Goal: Task Accomplishment & Management: Complete application form

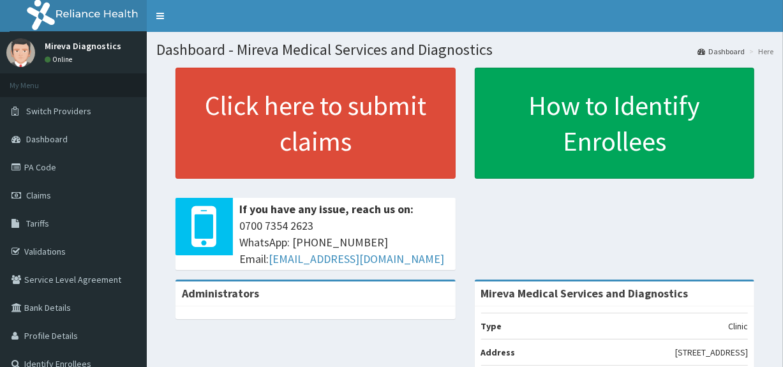
click at [52, 249] on link "Validations" at bounding box center [73, 252] width 147 height 28
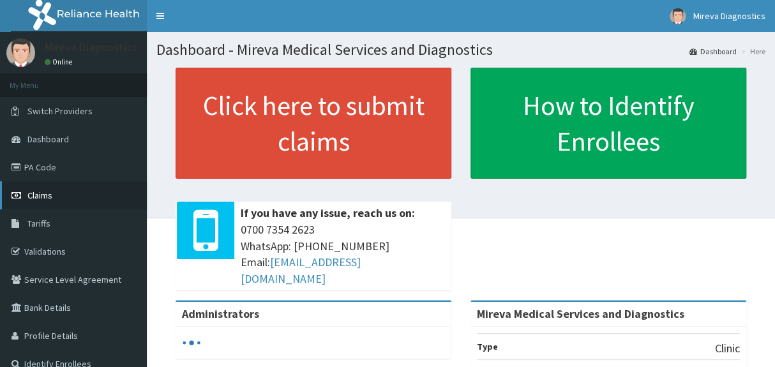
click at [57, 197] on link "Claims" at bounding box center [73, 195] width 147 height 28
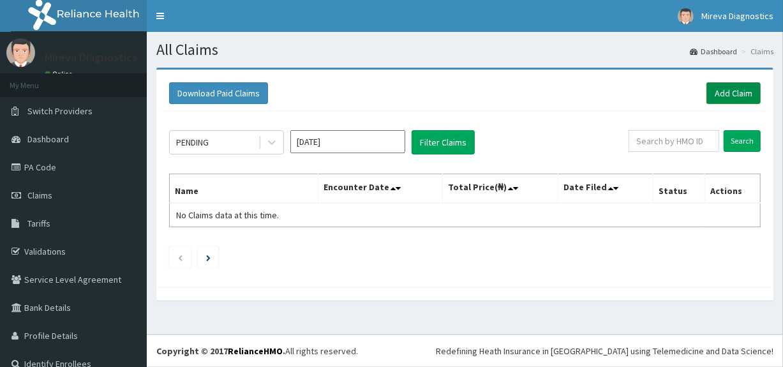
click at [716, 92] on link "Add Claim" at bounding box center [734, 93] width 54 height 22
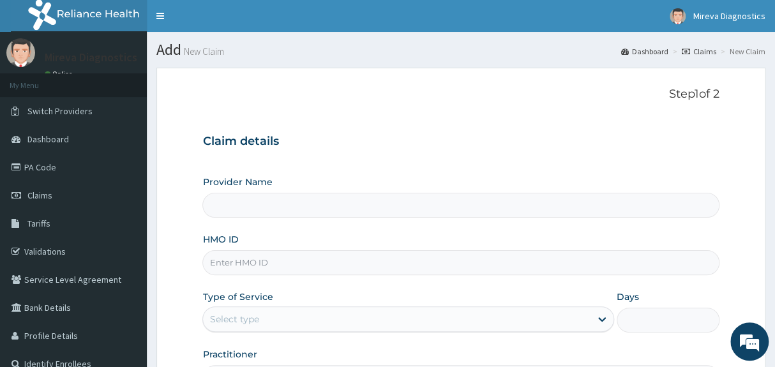
click at [483, 154] on div "Claim details Provider Name HMO ID Type of Service Select type Days Practitioner" at bounding box center [460, 256] width 517 height 268
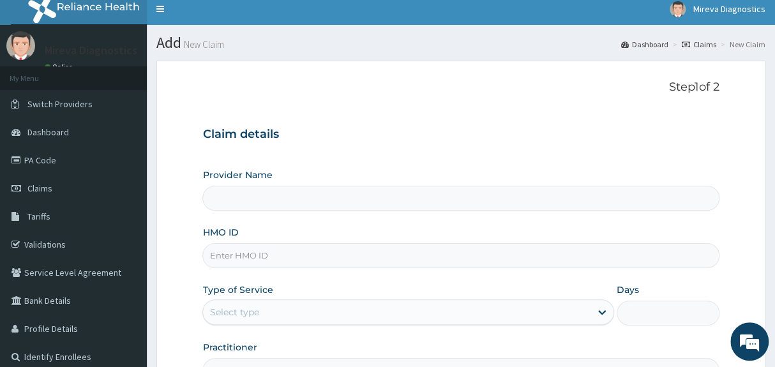
type input "Mireva Medical Services and Diagnostics"
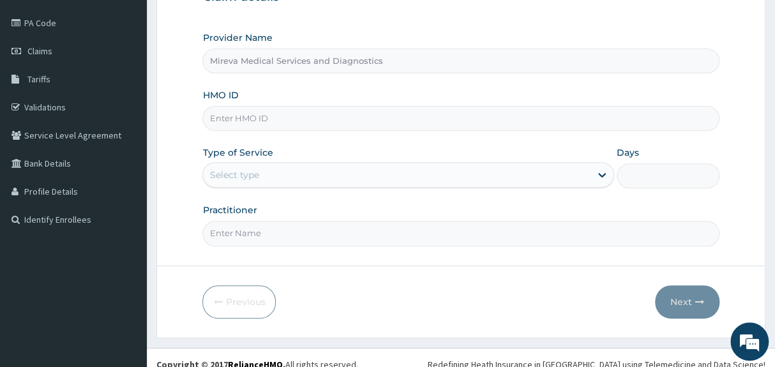
scroll to position [156, 0]
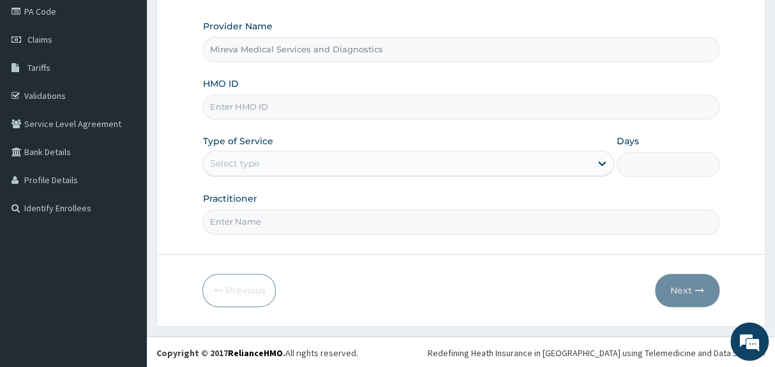
click at [372, 116] on input "HMO ID" at bounding box center [460, 107] width 517 height 25
type input "fmc/11196/a"
click at [301, 163] on div "Select type" at bounding box center [396, 163] width 387 height 20
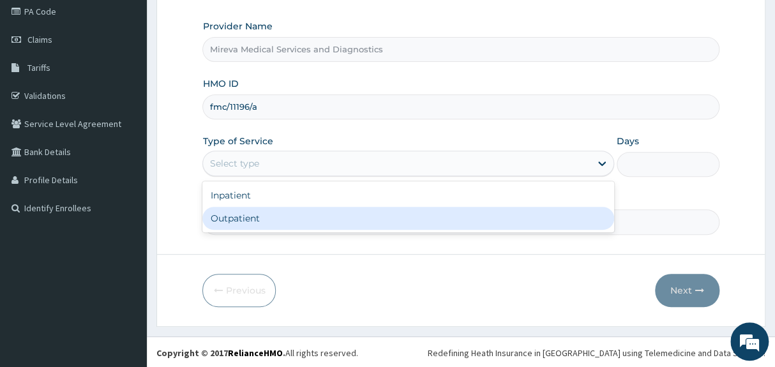
click at [258, 219] on div "Outpatient" at bounding box center [407, 218] width 411 height 23
type input "1"
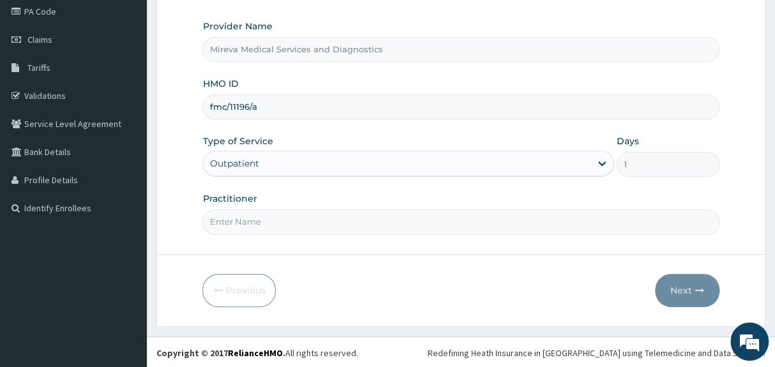
click at [306, 222] on input "Practitioner" at bounding box center [460, 221] width 517 height 25
type input "DR NORA"
click at [682, 287] on button "Next" at bounding box center [687, 290] width 64 height 33
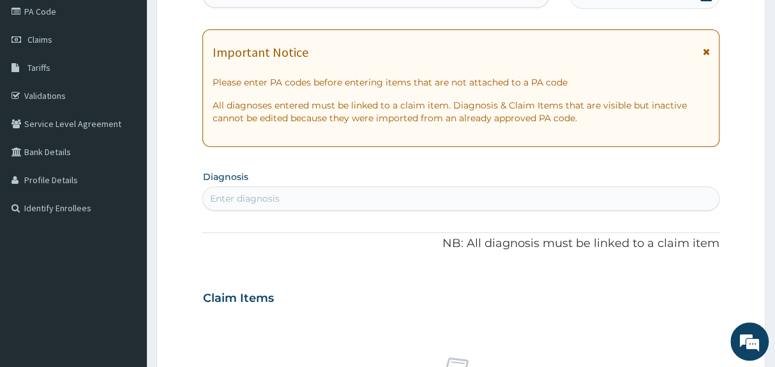
click at [538, 164] on div "PA Code / Prescription Code Enter Code(Secondary Care Only) Encounter Date DD-M…" at bounding box center [460, 296] width 517 height 661
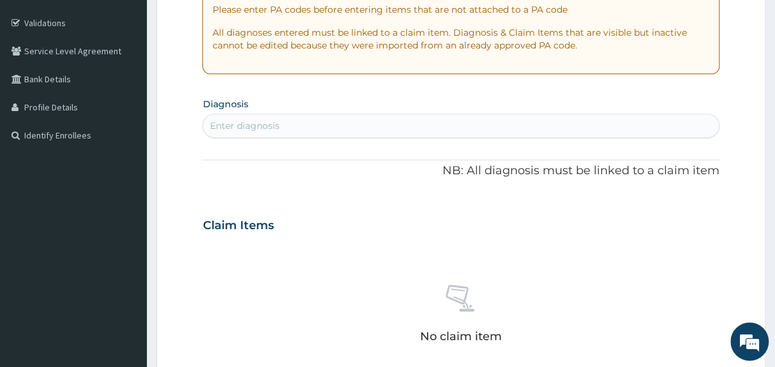
scroll to position [249, 0]
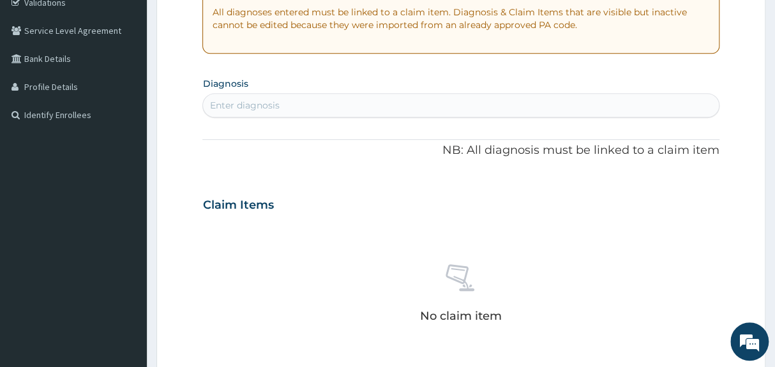
click at [479, 107] on div "Enter diagnosis" at bounding box center [460, 105] width 515 height 20
type input "MALARIA"
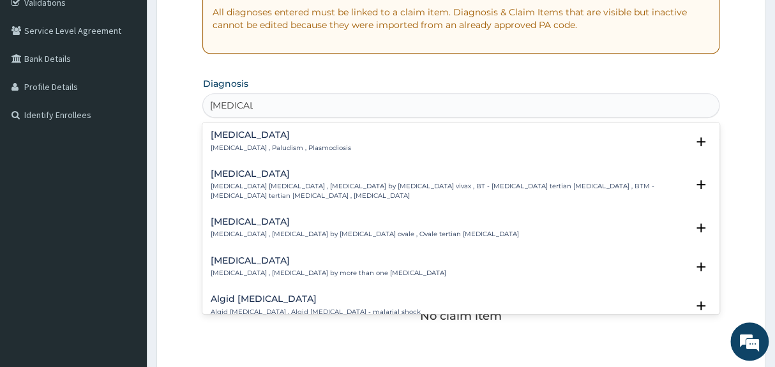
click at [409, 146] on div "Malaria Malaria , Paludism , Plasmodiosis" at bounding box center [460, 141] width 501 height 22
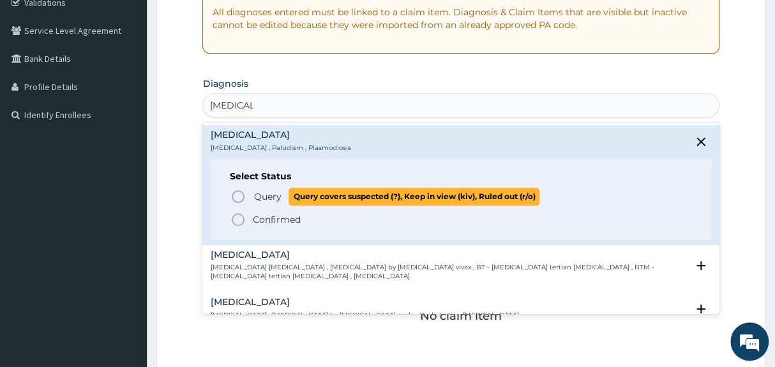
click at [251, 192] on span "Query Query covers suspected (?), Keep in view (kiv), Ruled out (r/o)" at bounding box center [462, 196] width 462 height 17
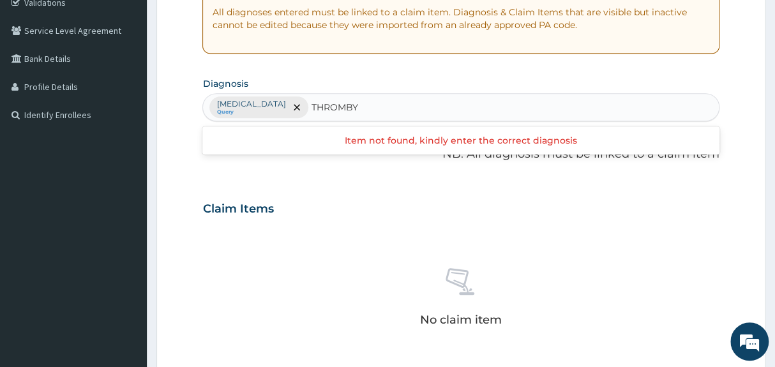
type input "THROMB"
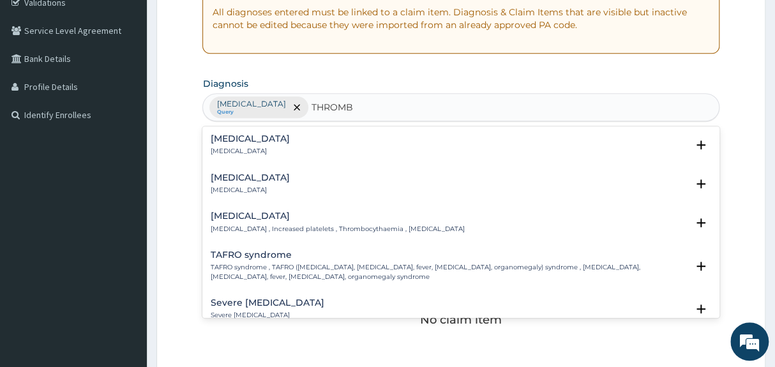
click at [330, 225] on p "Thrombocytosis , Increased platelets , Thrombocythaemia , Thrombocythemia" at bounding box center [337, 229] width 254 height 9
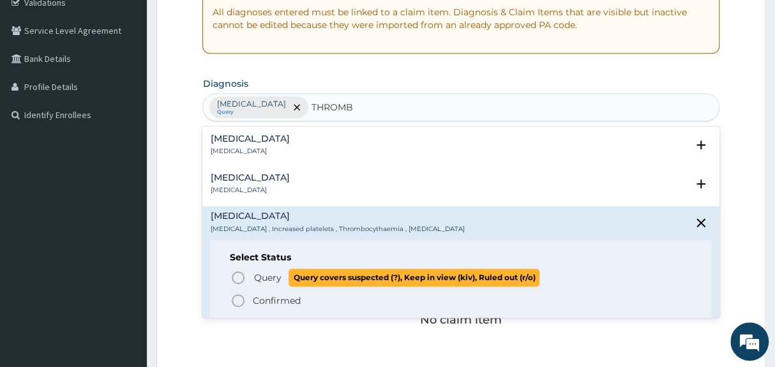
click at [235, 282] on circle "status option query" at bounding box center [237, 277] width 11 height 11
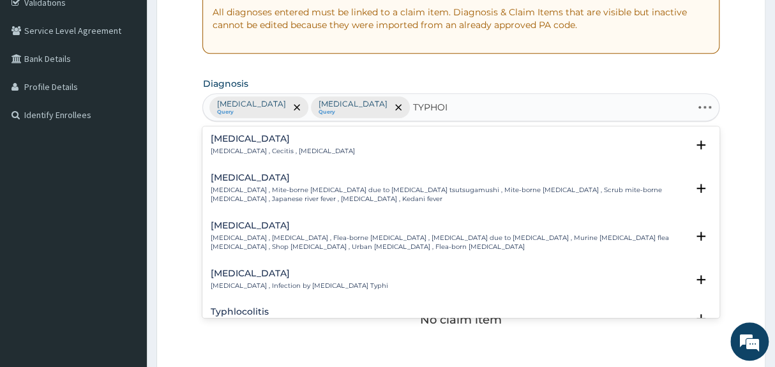
type input "TYPHOID"
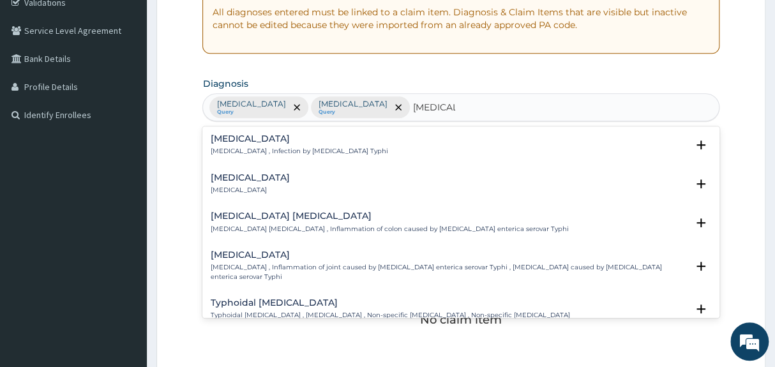
click at [335, 145] on div "Typhoid fever Typhoid fever , Infection by Salmonella Typhi" at bounding box center [299, 145] width 178 height 22
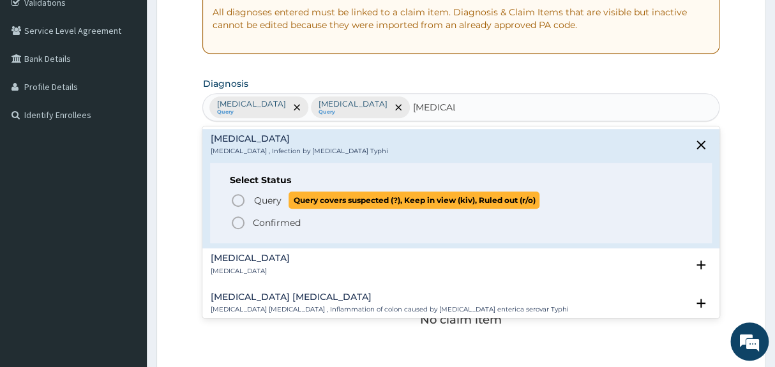
click at [262, 202] on span "Query" at bounding box center [267, 200] width 27 height 13
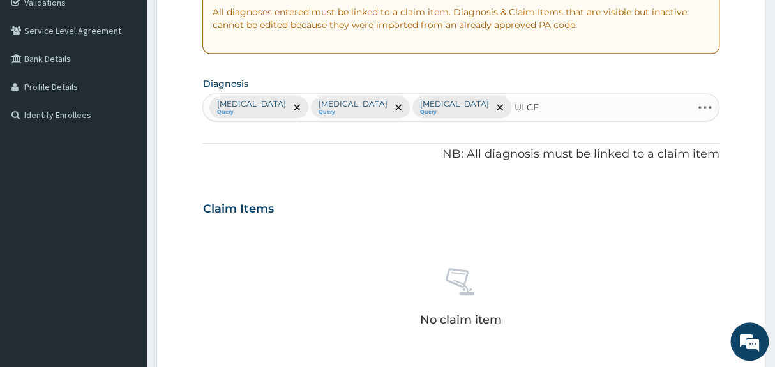
type input "ULCER"
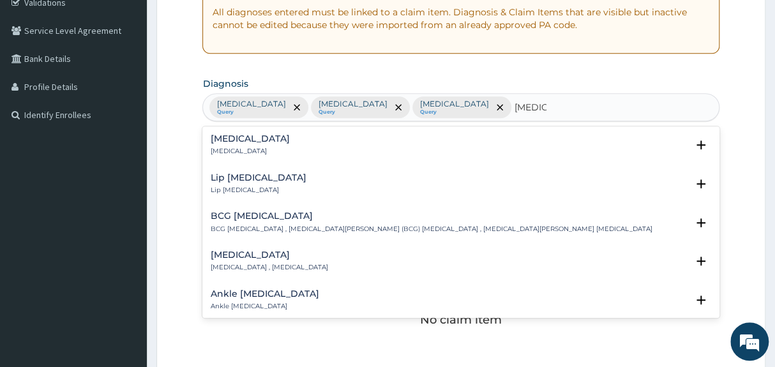
click at [332, 140] on div "Ulcer Ulcer" at bounding box center [460, 145] width 501 height 22
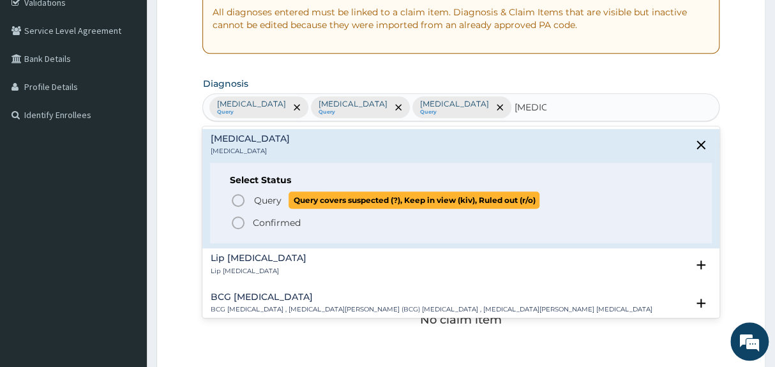
click at [268, 201] on span "Query" at bounding box center [267, 200] width 27 height 13
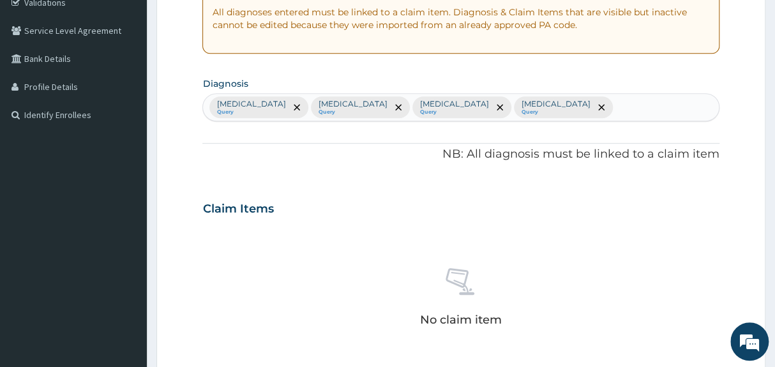
click at [525, 111] on div "Malaria Query Thrombocytosis Query Typhoid fever Query Ulcer Query" at bounding box center [460, 107] width 515 height 27
type input "P"
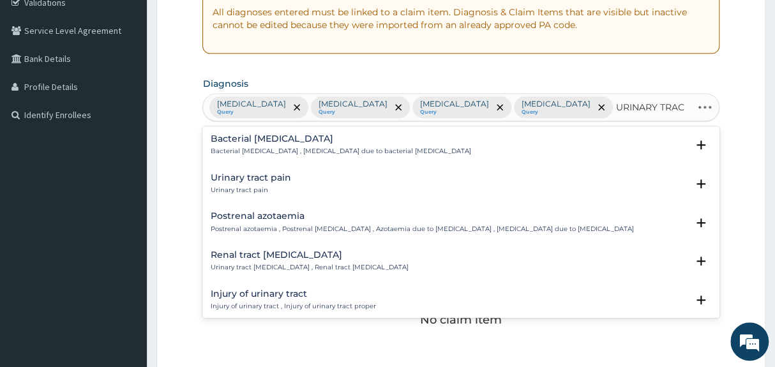
type input "URINARY TRACT"
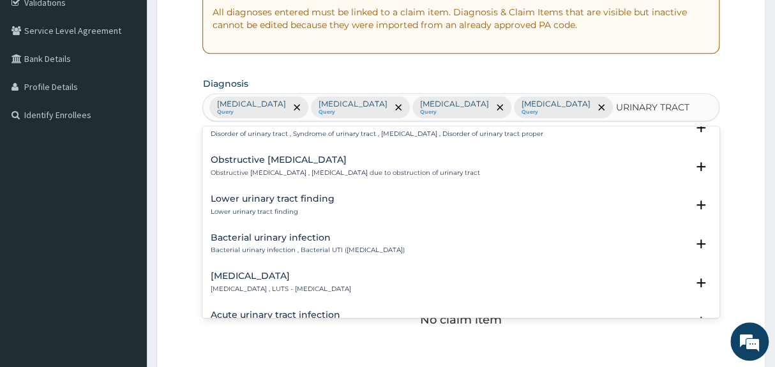
scroll to position [328, 0]
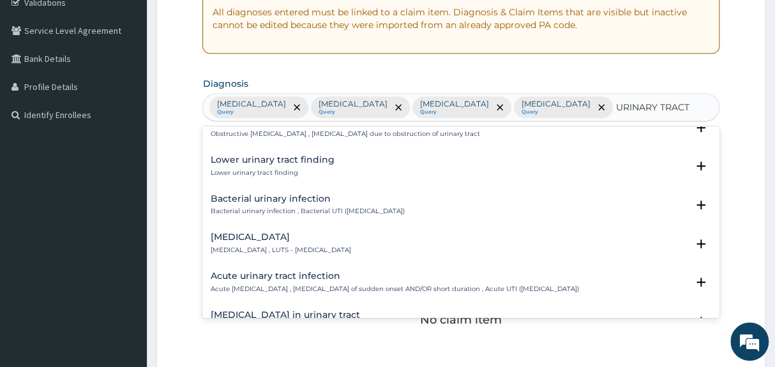
click at [282, 278] on h4 "Acute urinary tract infection" at bounding box center [394, 276] width 368 height 10
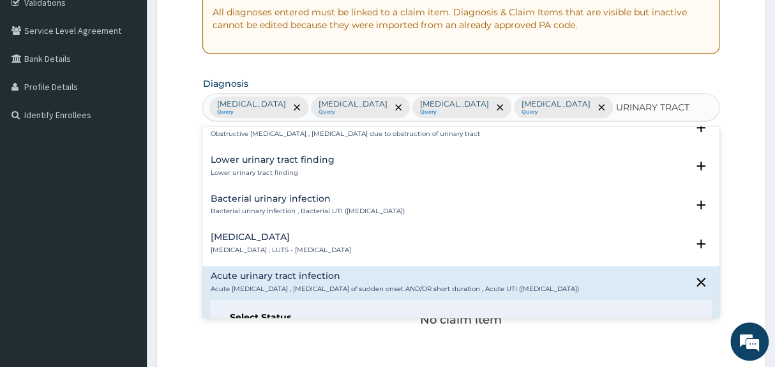
scroll to position [447, 0]
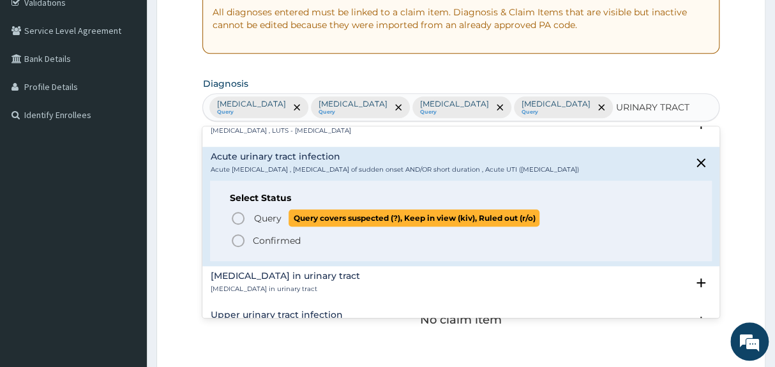
click at [233, 216] on circle "status option query" at bounding box center [237, 218] width 11 height 11
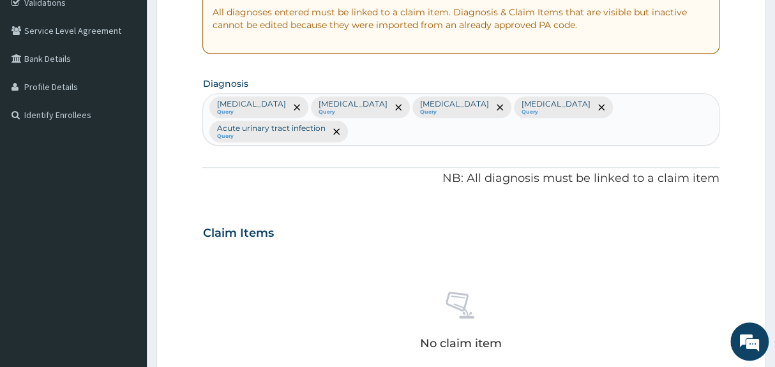
click at [386, 250] on div "No claim item" at bounding box center [460, 323] width 517 height 147
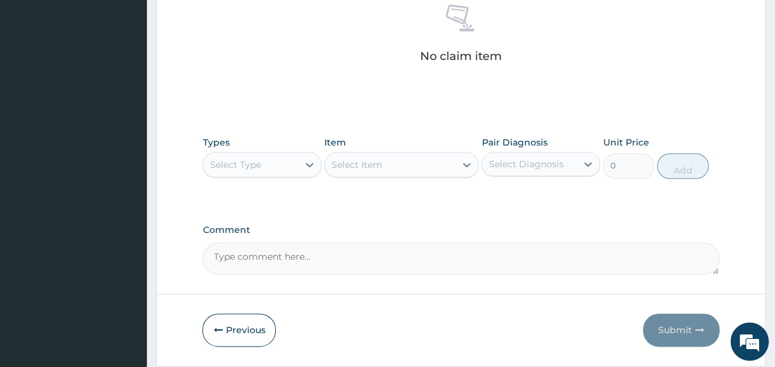
scroll to position [552, 0]
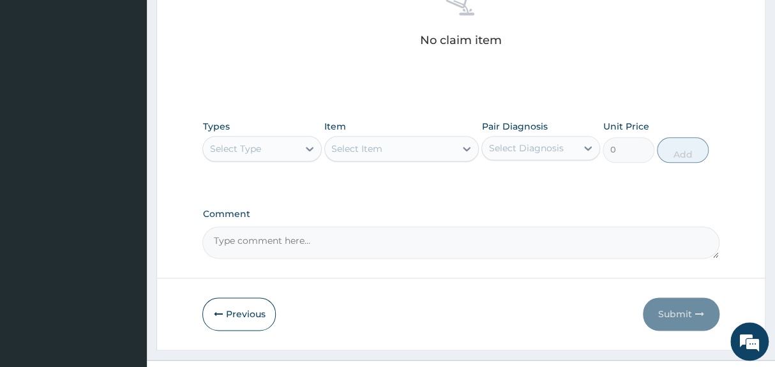
click at [264, 139] on div "Select Type" at bounding box center [250, 149] width 95 height 20
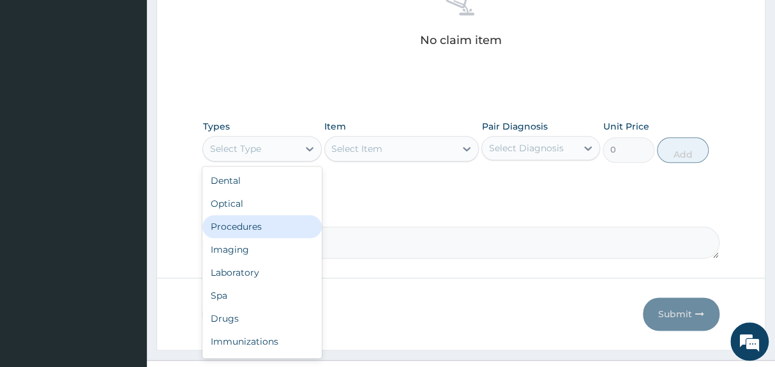
click at [255, 215] on div "Procedures" at bounding box center [261, 226] width 119 height 23
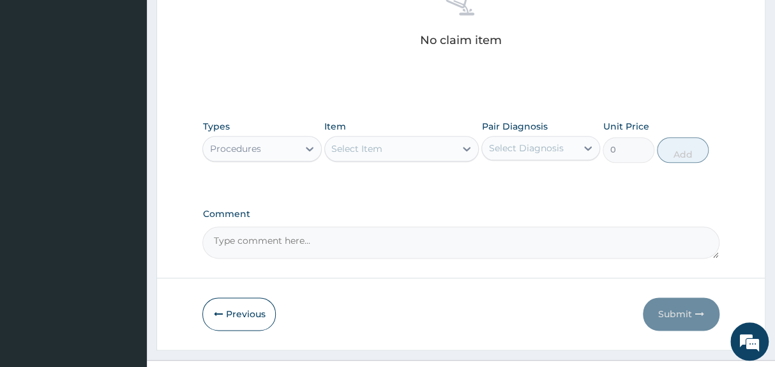
click at [366, 142] on div "Select Item" at bounding box center [356, 148] width 51 height 13
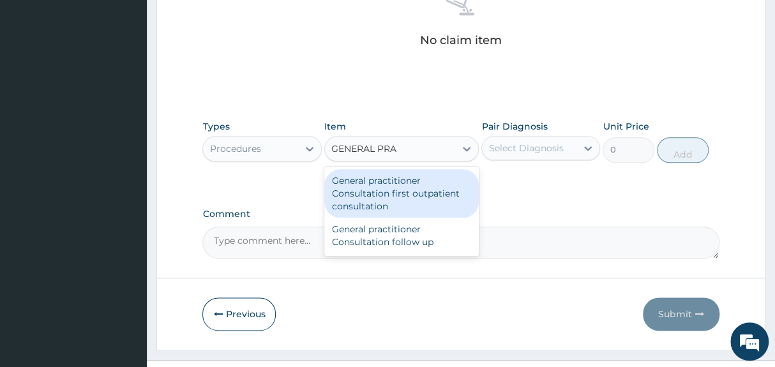
type input "GENERAL PRAC"
click at [374, 179] on div "General practitioner Consultation first outpatient consultation" at bounding box center [401, 193] width 155 height 49
type input "3547.5"
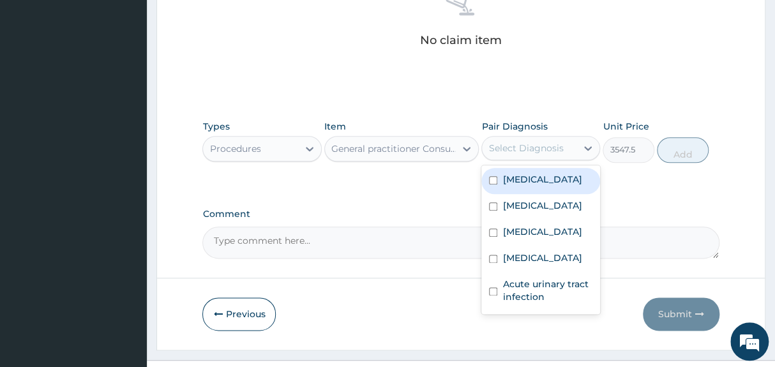
click at [550, 142] on div "Select Diagnosis" at bounding box center [525, 148] width 75 height 13
click at [529, 173] on label "Malaria" at bounding box center [542, 179] width 79 height 13
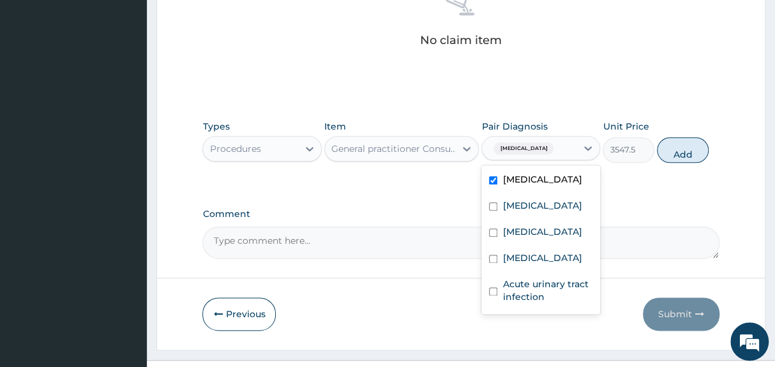
checkbox input "true"
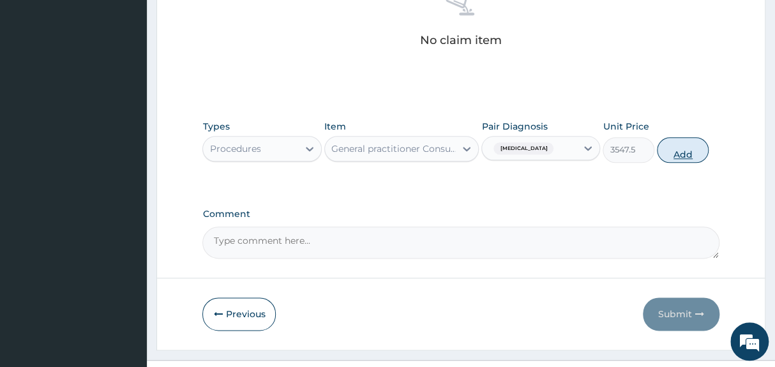
click at [667, 137] on button "Add" at bounding box center [683, 150] width 52 height 26
type input "0"
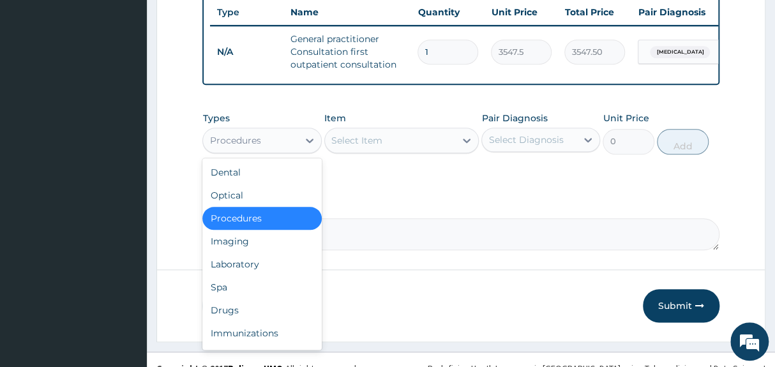
click at [262, 130] on div "Procedures" at bounding box center [250, 140] width 95 height 20
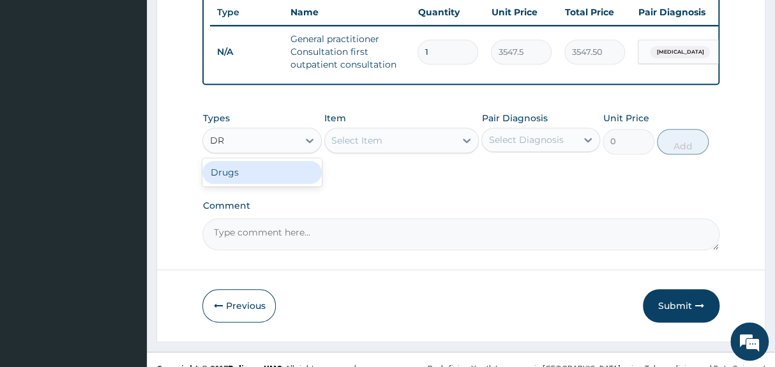
type input "D"
type input "I"
type input "LABORA"
click at [280, 161] on div "Laboratory" at bounding box center [261, 172] width 119 height 23
click at [280, 157] on div "Types option Laboratory, selected. Select is focused ,type to refine list, pres…" at bounding box center [460, 142] width 517 height 74
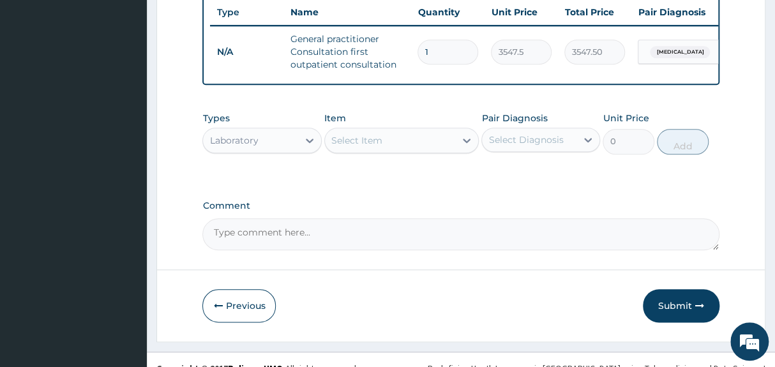
click at [405, 131] on div "Select Item" at bounding box center [390, 140] width 131 height 20
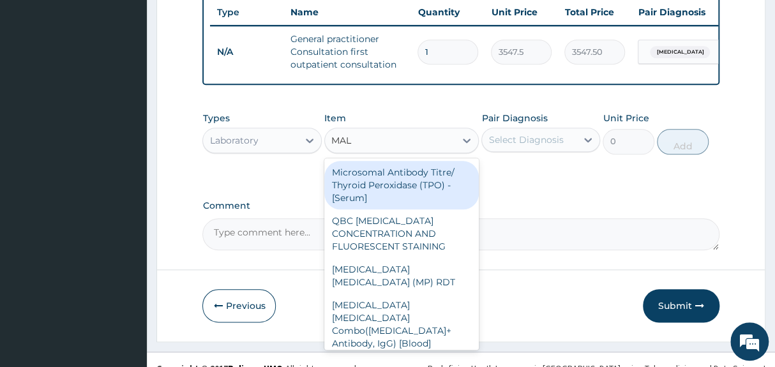
type input "MALA"
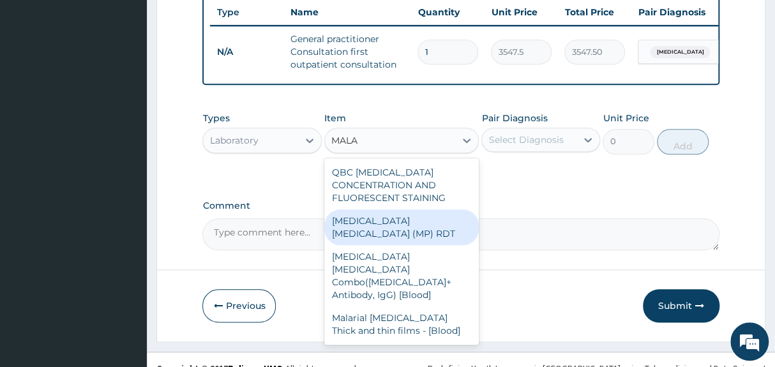
click at [401, 209] on div "MALARIA PARASITE (MP) RDT" at bounding box center [401, 227] width 155 height 36
type input "1612.5"
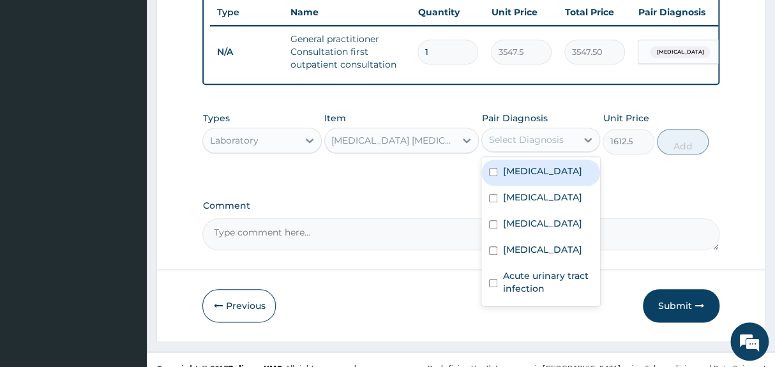
click at [520, 133] on div "Select Diagnosis" at bounding box center [525, 139] width 75 height 13
click at [517, 165] on label "Malaria" at bounding box center [542, 171] width 79 height 13
checkbox input "true"
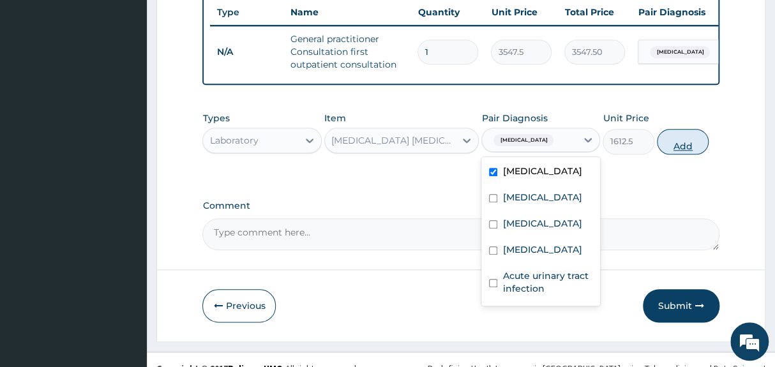
click at [672, 129] on button "Add" at bounding box center [683, 142] width 52 height 26
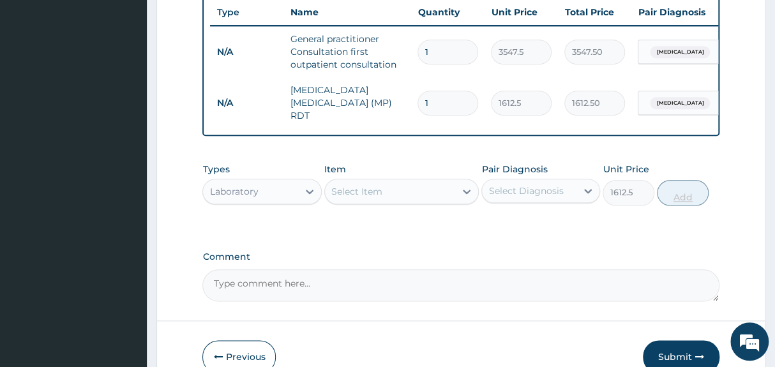
type input "0"
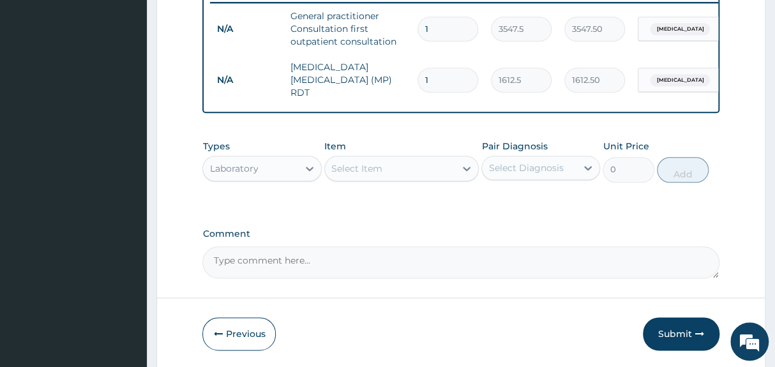
scroll to position [551, 0]
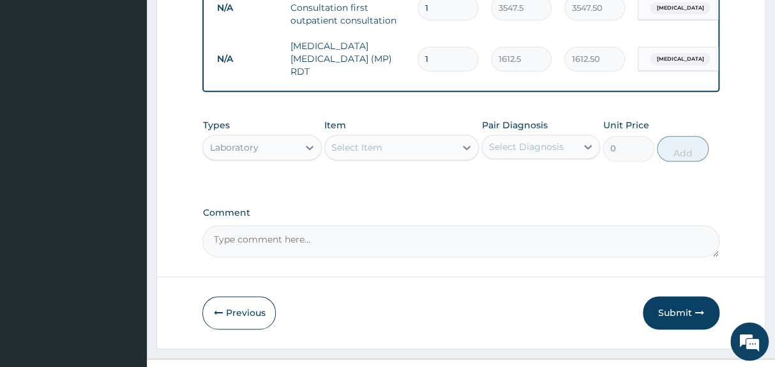
click at [377, 139] on div "Types Laboratory Item Select Item Pair Diagnosis Select Diagnosis Unit Price 0 …" at bounding box center [460, 139] width 517 height 55
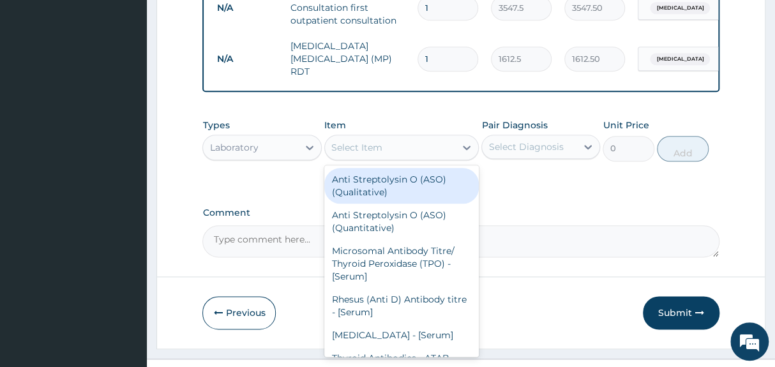
click at [379, 141] on div "Select Item" at bounding box center [356, 147] width 51 height 13
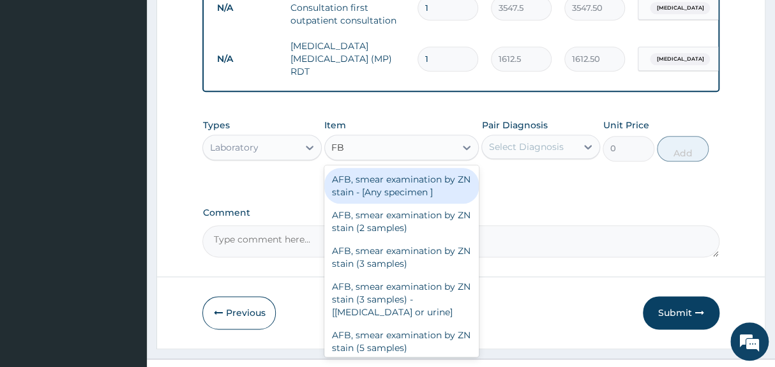
type input "FBC"
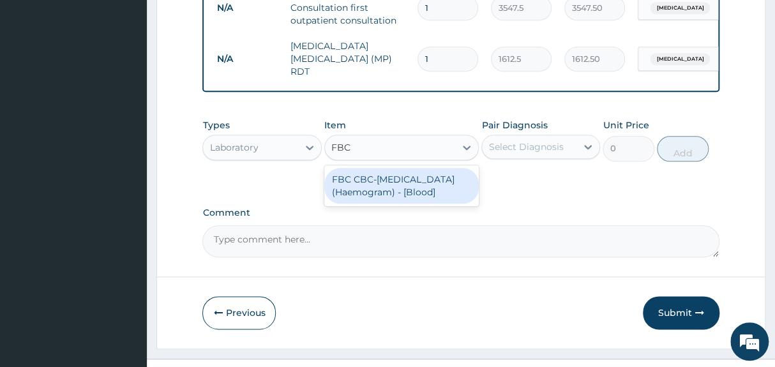
click at [407, 168] on div "FBC CBC-Complete Blood Count (Haemogram) - [Blood]" at bounding box center [401, 186] width 155 height 36
type input "4300"
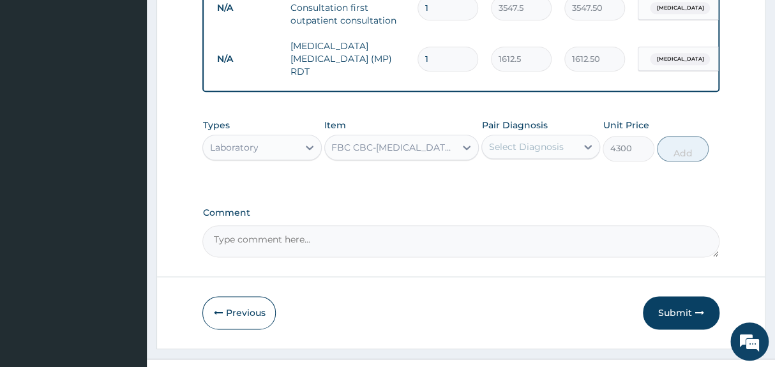
click at [525, 140] on div "Select Diagnosis" at bounding box center [525, 146] width 75 height 13
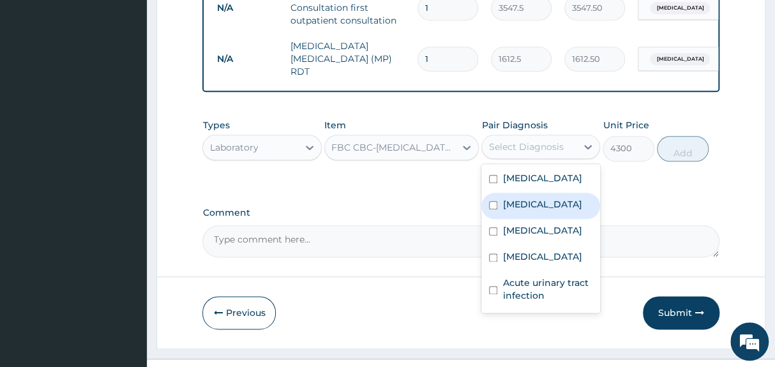
click at [525, 198] on label "Thrombocytosis" at bounding box center [542, 204] width 79 height 13
checkbox input "true"
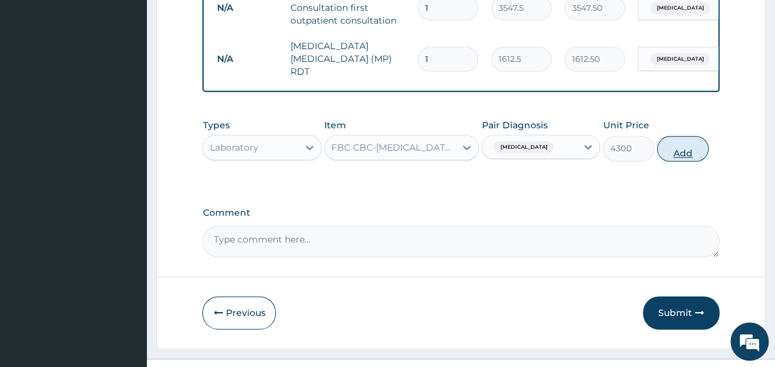
click at [672, 136] on button "Add" at bounding box center [683, 149] width 52 height 26
type input "0"
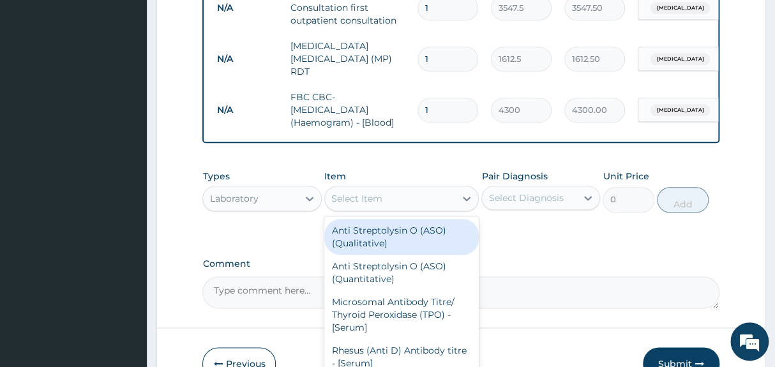
click at [386, 188] on div "Select Item" at bounding box center [390, 198] width 131 height 20
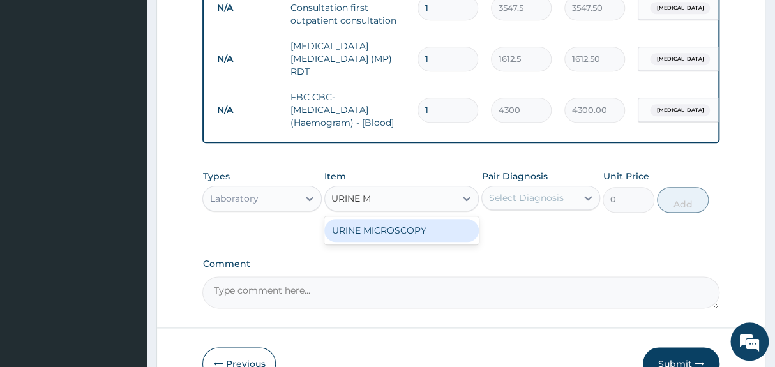
type input "URINE"
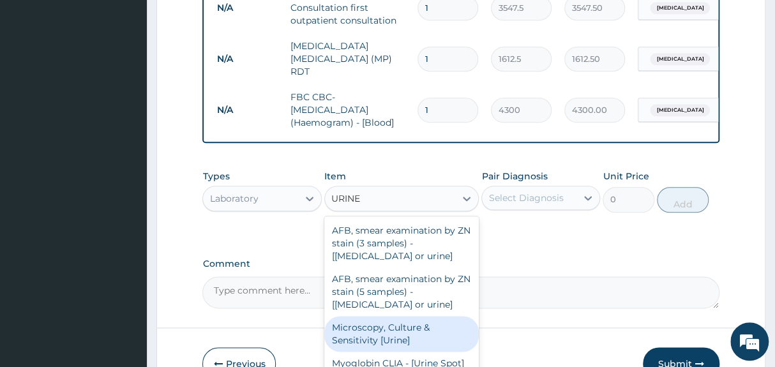
click at [382, 316] on div "Microscopy, Culture & Sensitivity [Urine]" at bounding box center [401, 334] width 155 height 36
type input "4837.5"
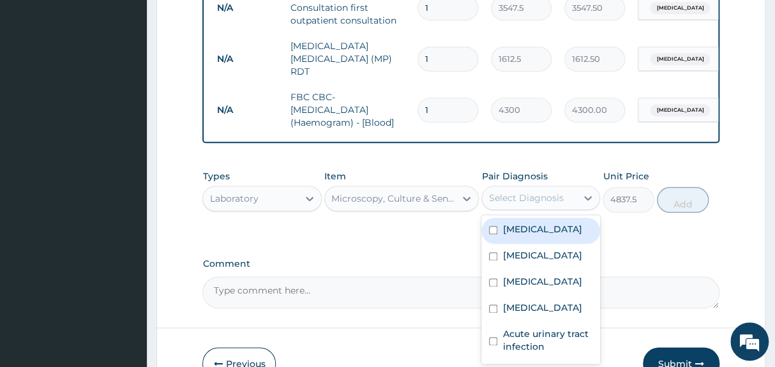
click at [547, 192] on div "Select Diagnosis" at bounding box center [525, 198] width 75 height 13
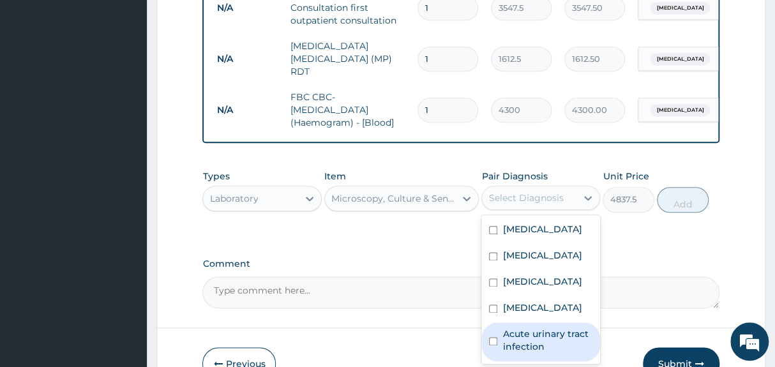
click at [553, 328] on label "Acute urinary tract infection" at bounding box center [548, 341] width 90 height 26
checkbox input "true"
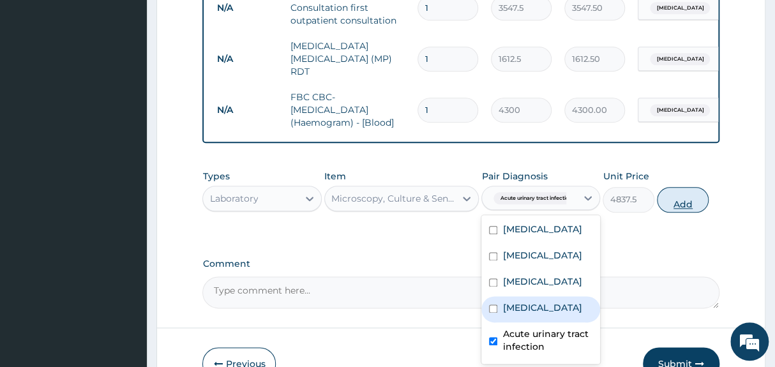
click at [693, 187] on button "Add" at bounding box center [683, 200] width 52 height 26
type input "0"
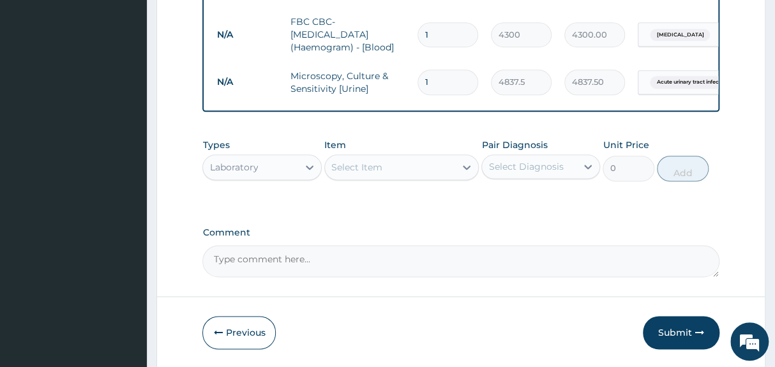
scroll to position [647, 0]
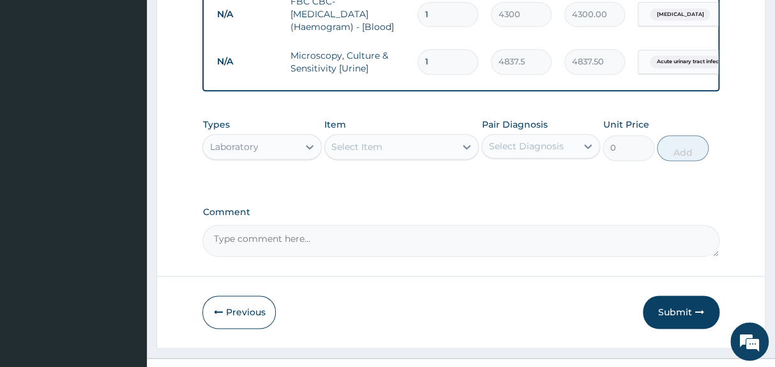
click at [430, 137] on div "Select Item" at bounding box center [390, 147] width 131 height 20
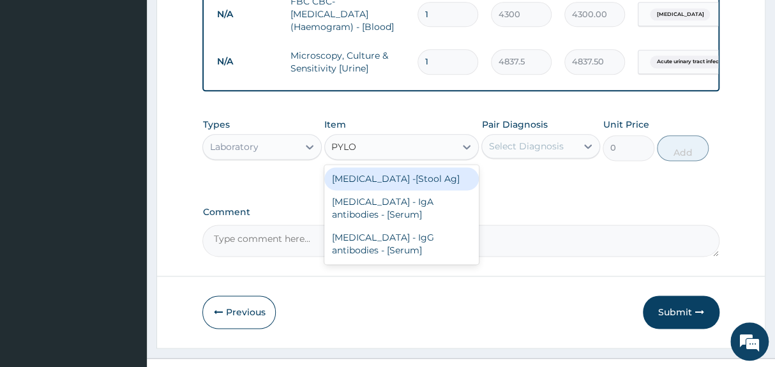
type input "PYLOR"
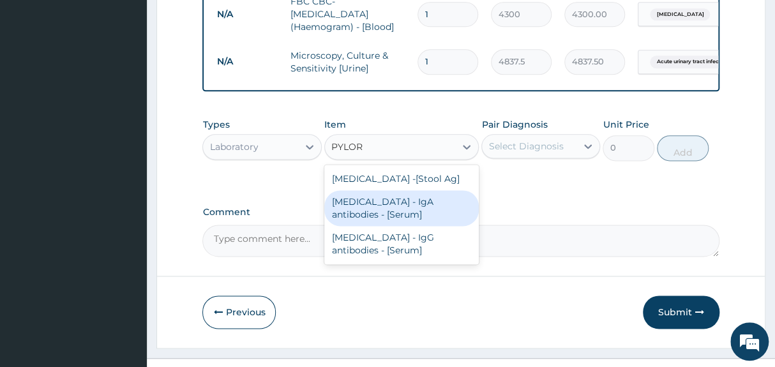
click at [407, 190] on div "Helicobacter Pylori - IgA antibodies - [Serum]" at bounding box center [401, 208] width 155 height 36
type input "5375"
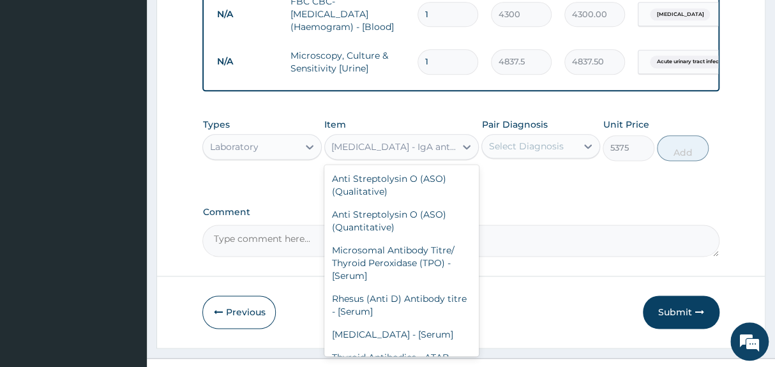
click at [423, 140] on div "Helicobacter Pylori - IgA antibodies - [Serum]" at bounding box center [394, 146] width 126 height 13
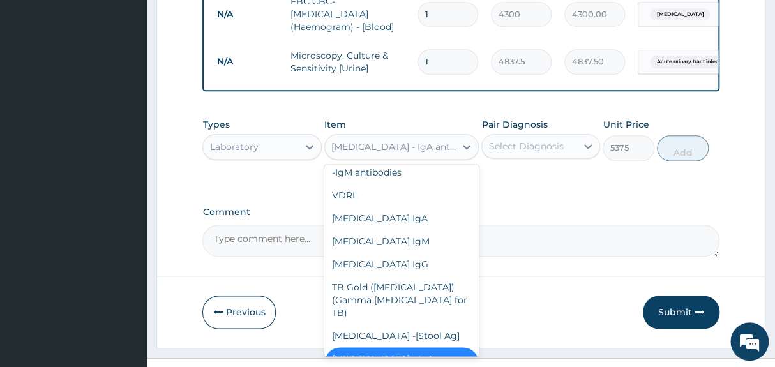
click at [396, 347] on div "Helicobacter Pylori - IgA antibodies - [Serum]" at bounding box center [401, 365] width 155 height 36
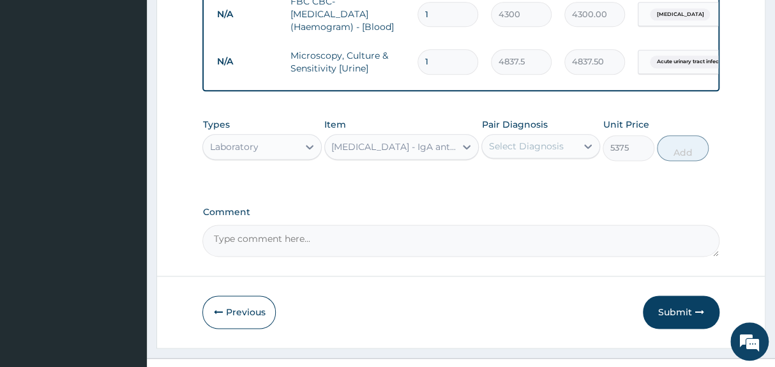
click at [552, 140] on div "Select Diagnosis" at bounding box center [525, 146] width 75 height 13
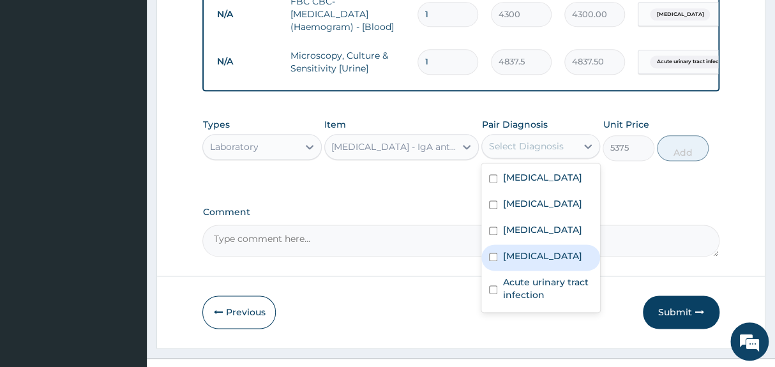
click at [530, 245] on div "Ulcer" at bounding box center [540, 258] width 119 height 26
checkbox input "true"
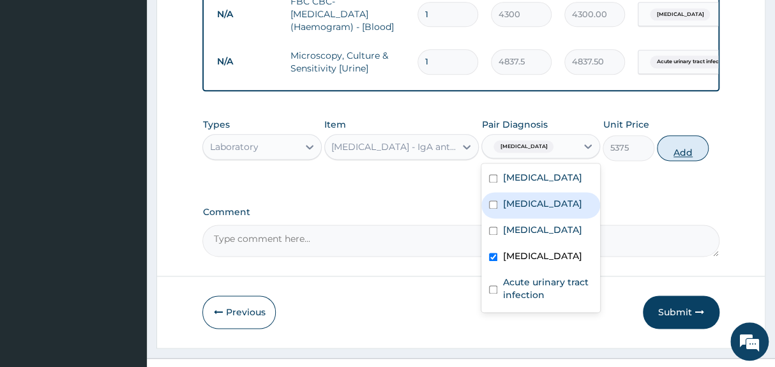
click at [674, 135] on button "Add" at bounding box center [683, 148] width 52 height 26
type input "0"
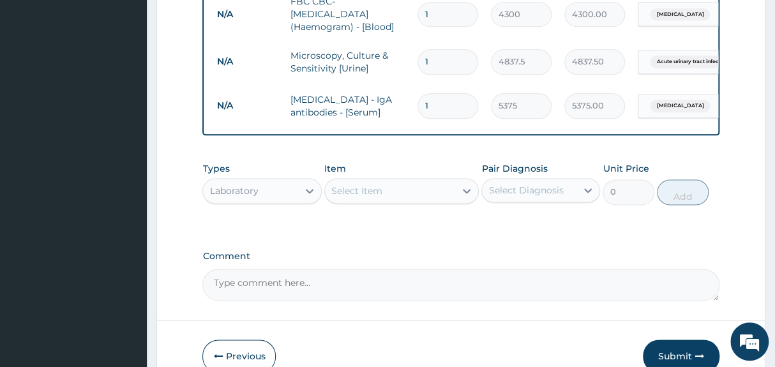
type input "2"
type input "10750.00"
type input "1"
type input "5375.00"
click at [681, 156] on div "Types Laboratory Item Select Item Pair Diagnosis Select Diagnosis Unit Price 0 …" at bounding box center [460, 183] width 517 height 55
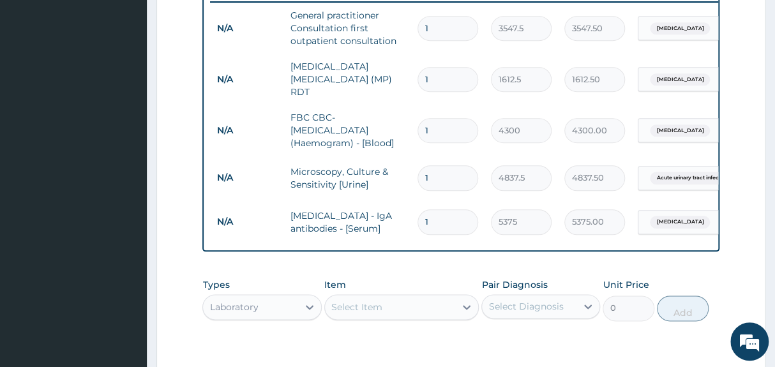
scroll to position [554, 0]
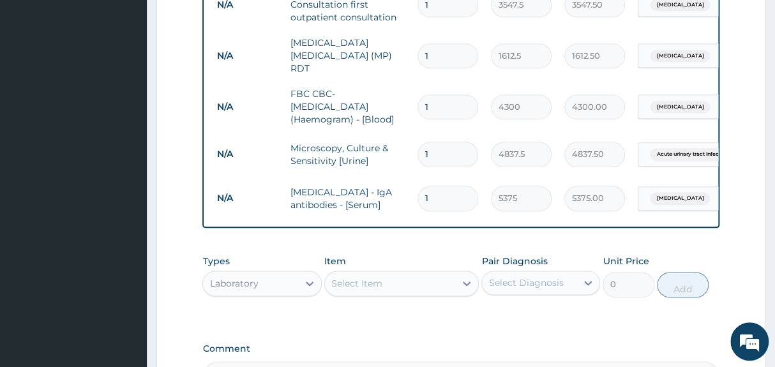
click at [407, 273] on div "Select Item" at bounding box center [390, 283] width 131 height 20
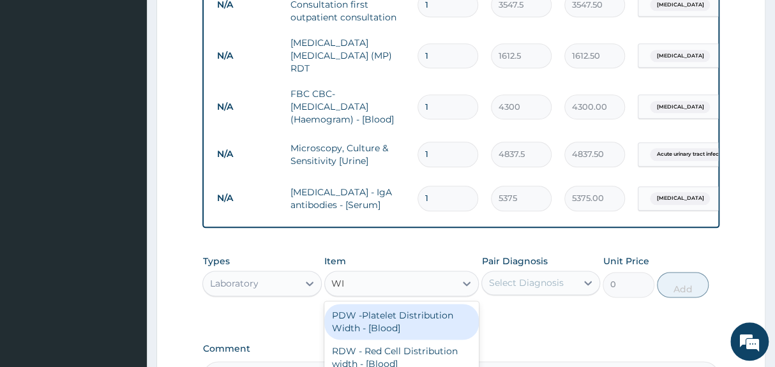
type input "WID"
click at [409, 304] on div "PDW -Platelet Distribution Width - [Blood]" at bounding box center [401, 322] width 155 height 36
type input "2150"
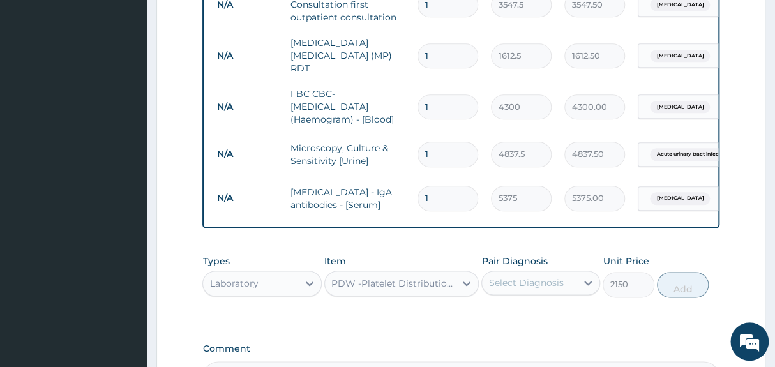
click at [536, 276] on div "Select Diagnosis" at bounding box center [525, 282] width 75 height 13
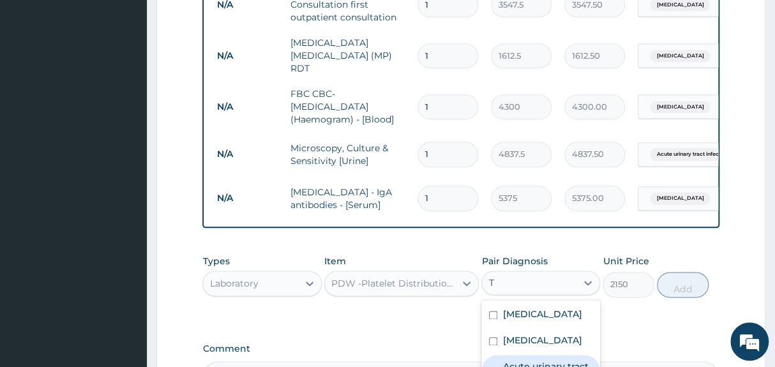
type input "TY"
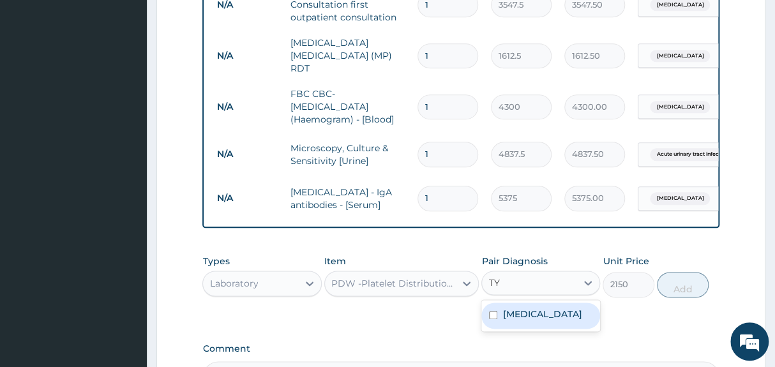
click at [530, 308] on label "Typhoid fever" at bounding box center [542, 314] width 79 height 13
checkbox input "true"
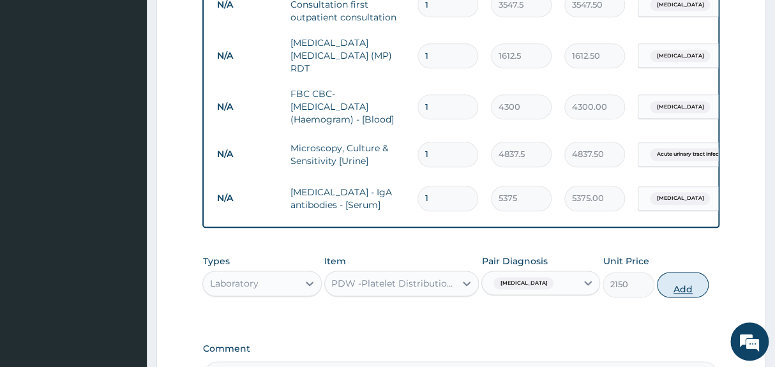
click at [683, 272] on button "Add" at bounding box center [683, 285] width 52 height 26
type input "0"
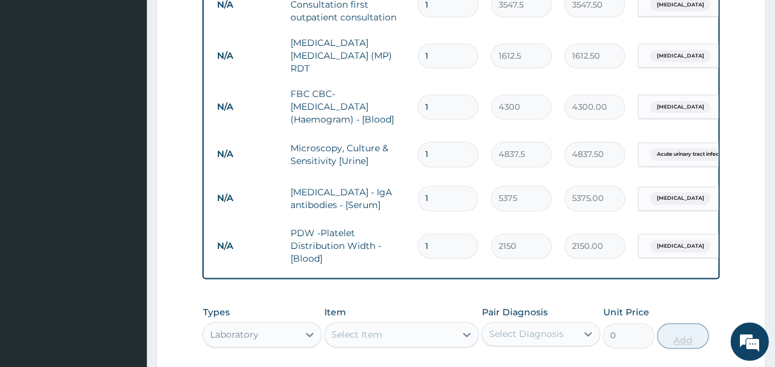
type input "2"
type input "4300.00"
type input "1"
type input "2150.00"
click at [734, 204] on form "Step 2 of 2 PA Code / Prescription Code Enter Code(Secondary Care Only) Encount…" at bounding box center [460, 24] width 609 height 1022
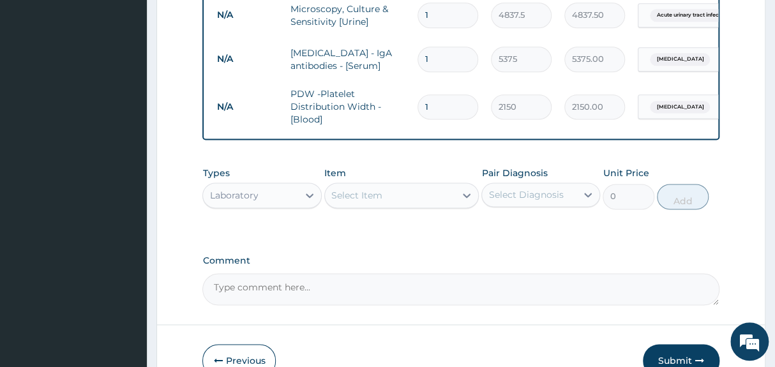
scroll to position [742, 0]
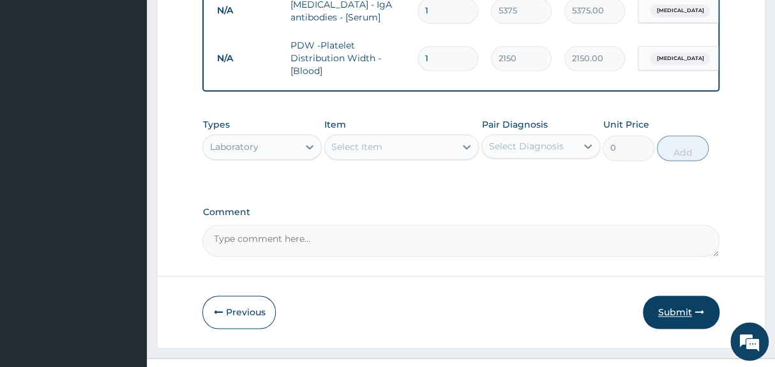
click at [679, 296] on button "Submit" at bounding box center [681, 312] width 77 height 33
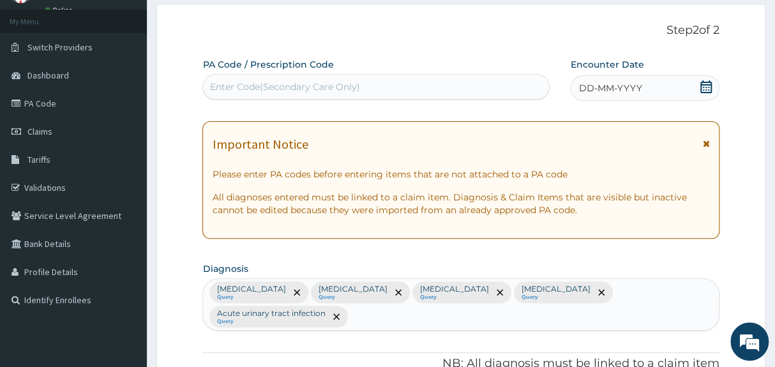
scroll to position [45, 0]
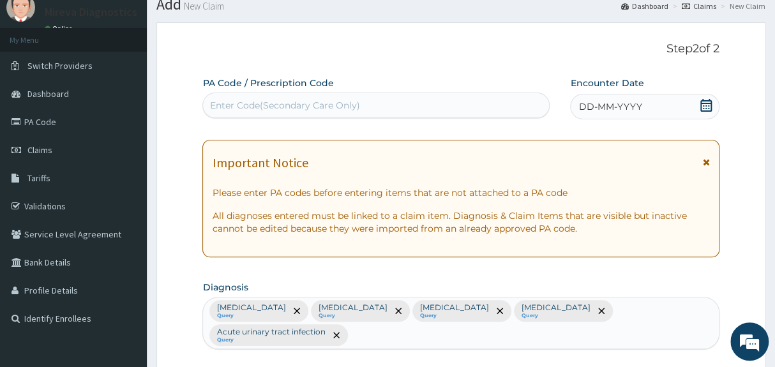
click at [697, 105] on div "DD-MM-YYYY" at bounding box center [644, 107] width 149 height 26
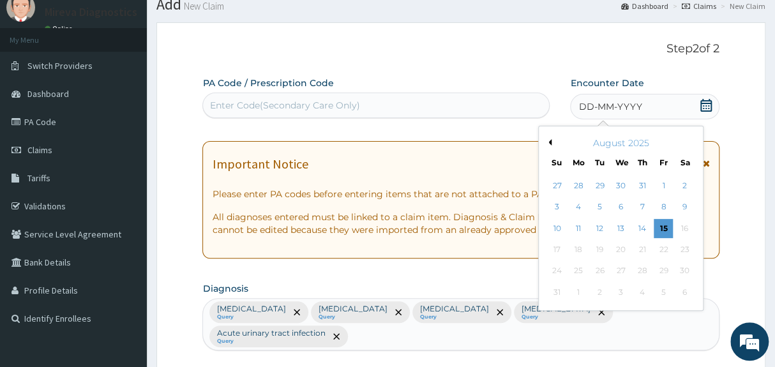
click at [703, 104] on icon at bounding box center [706, 105] width 13 height 13
click at [662, 229] on div "15" at bounding box center [664, 228] width 19 height 19
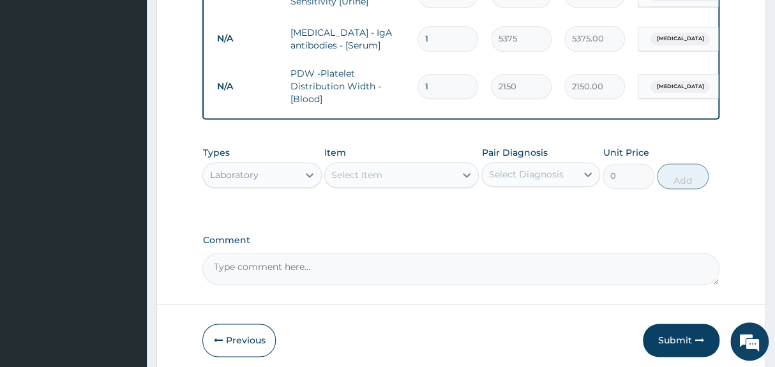
scroll to position [719, 0]
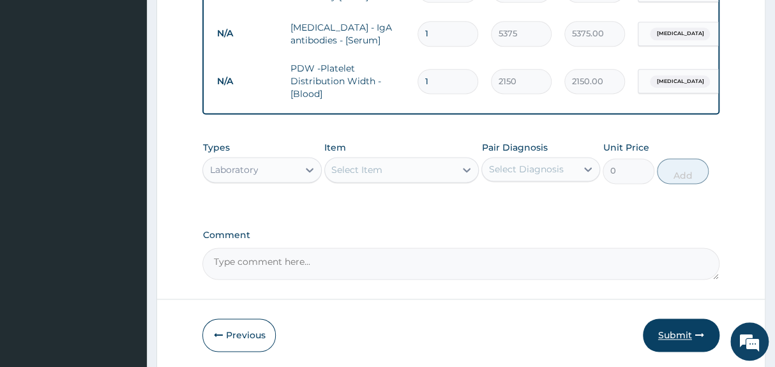
click at [679, 319] on button "Submit" at bounding box center [681, 335] width 77 height 33
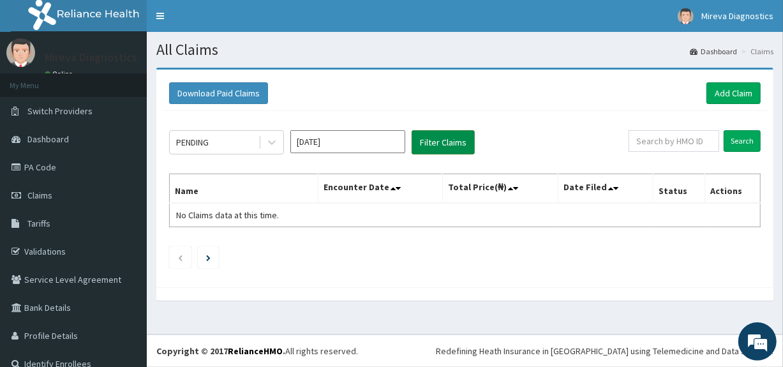
click at [447, 151] on button "Filter Claims" at bounding box center [443, 142] width 63 height 24
click at [447, 147] on button "Filter Claims" at bounding box center [443, 142] width 63 height 24
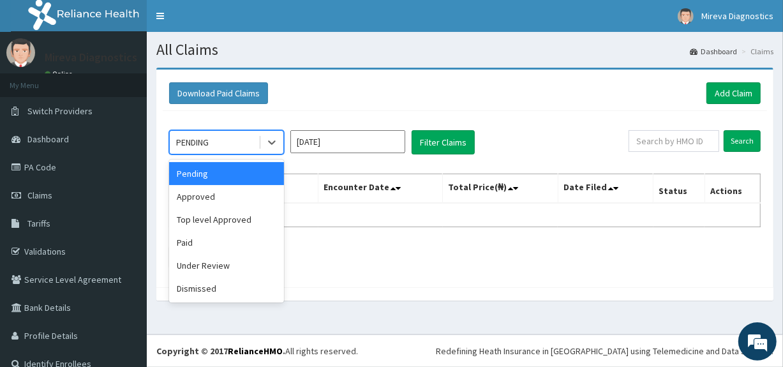
click at [230, 145] on div "PENDING" at bounding box center [214, 142] width 89 height 20
click at [214, 199] on div "Approved" at bounding box center [226, 196] width 115 height 23
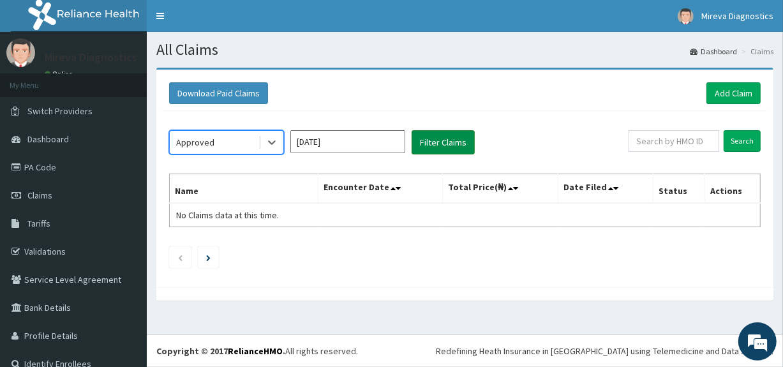
click at [428, 142] on button "Filter Claims" at bounding box center [443, 142] width 63 height 24
